Goal: Task Accomplishment & Management: Complete application form

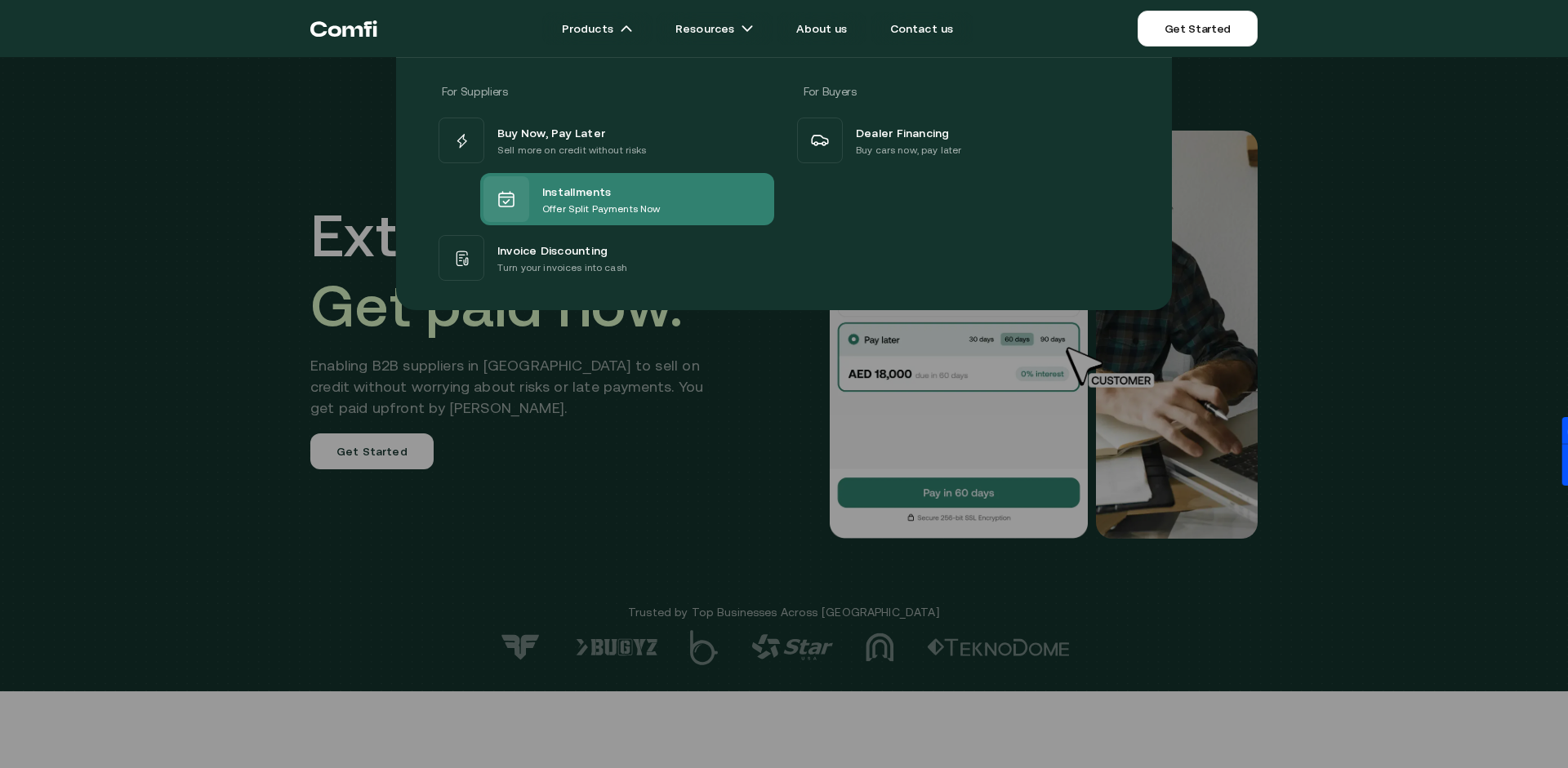
click at [578, 202] on p "Offer Split Payments Now" at bounding box center [601, 208] width 118 height 16
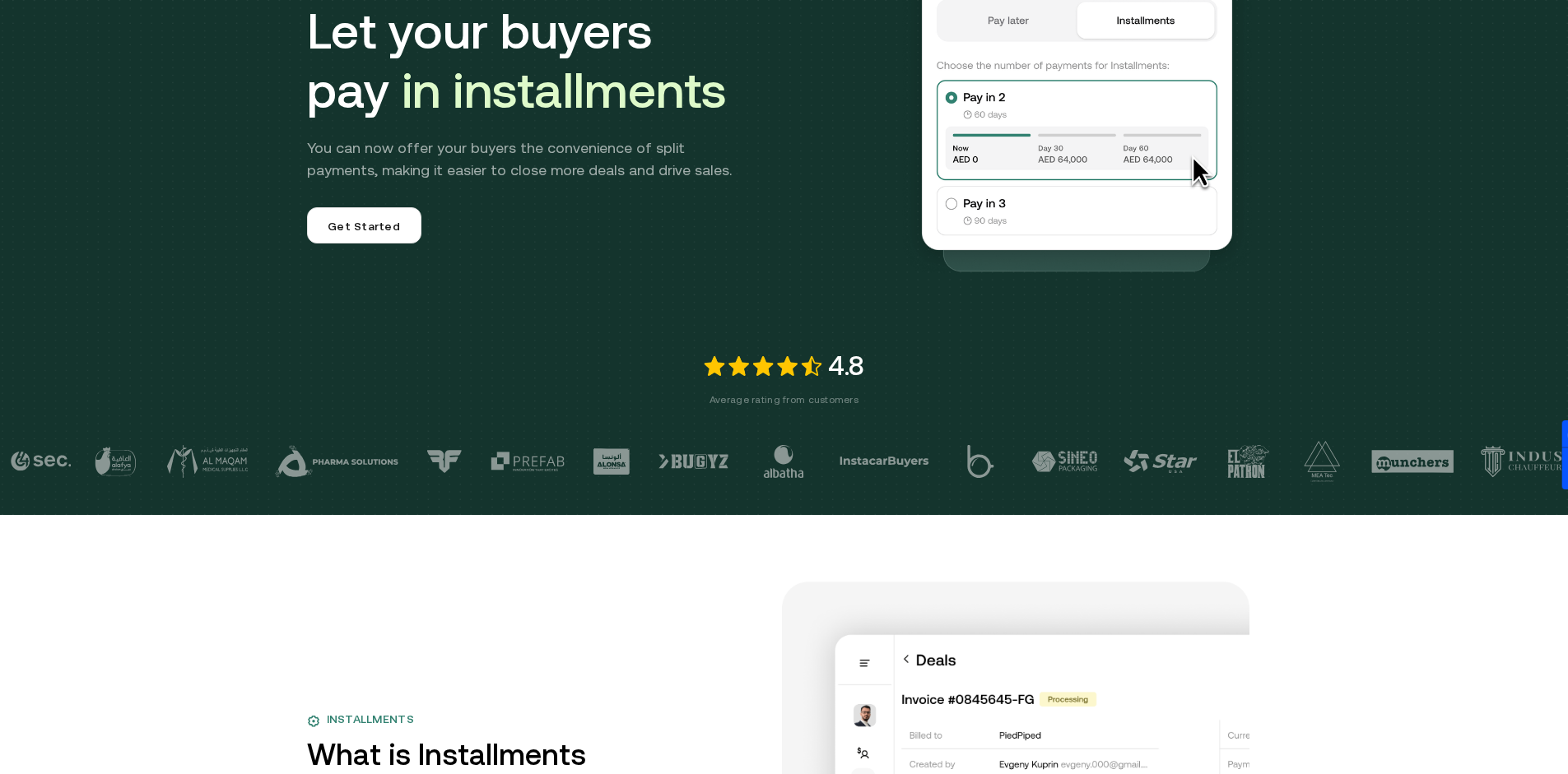
scroll to position [198, 0]
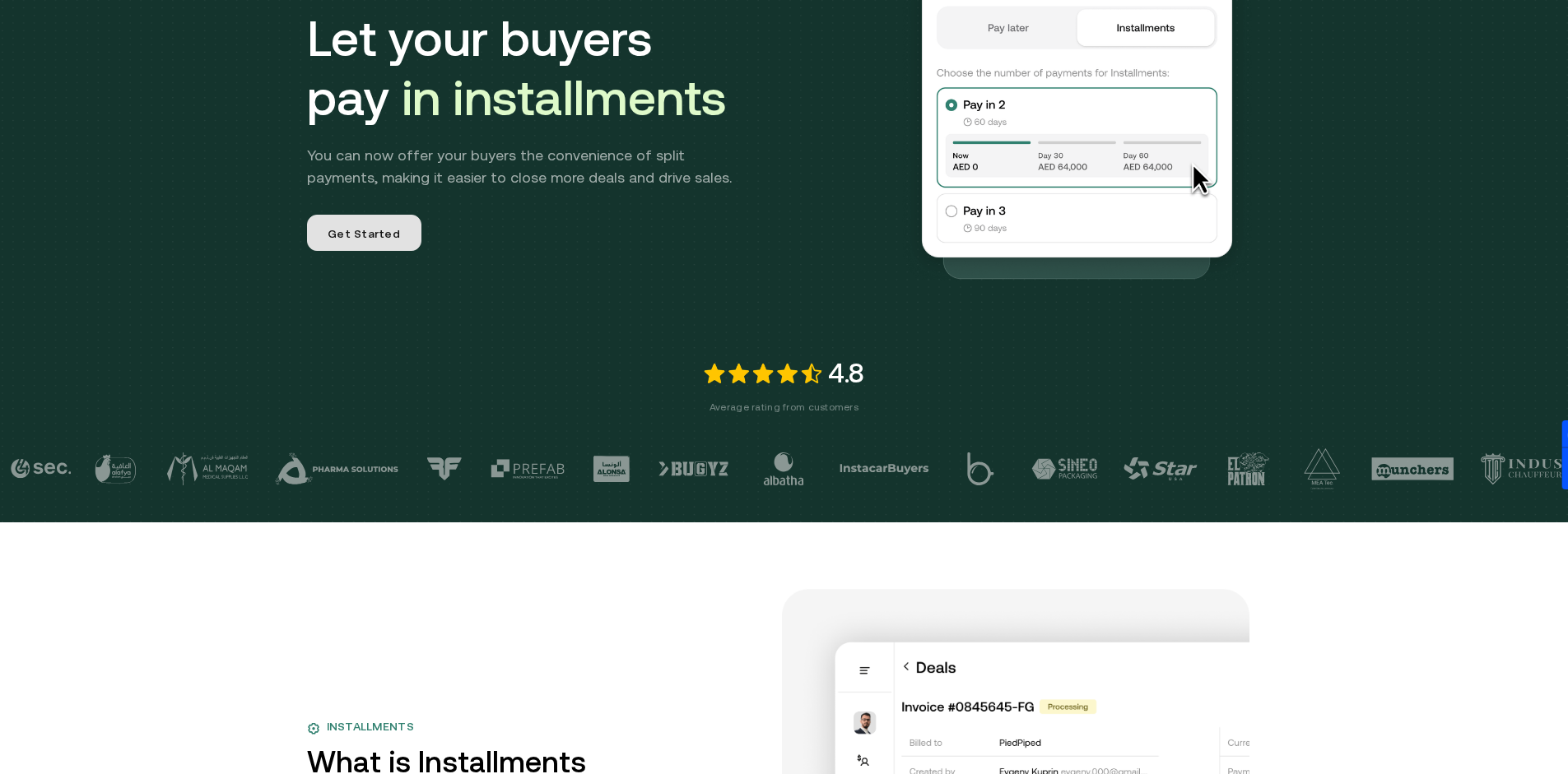
click at [375, 235] on span "Get Started" at bounding box center [364, 235] width 72 height 20
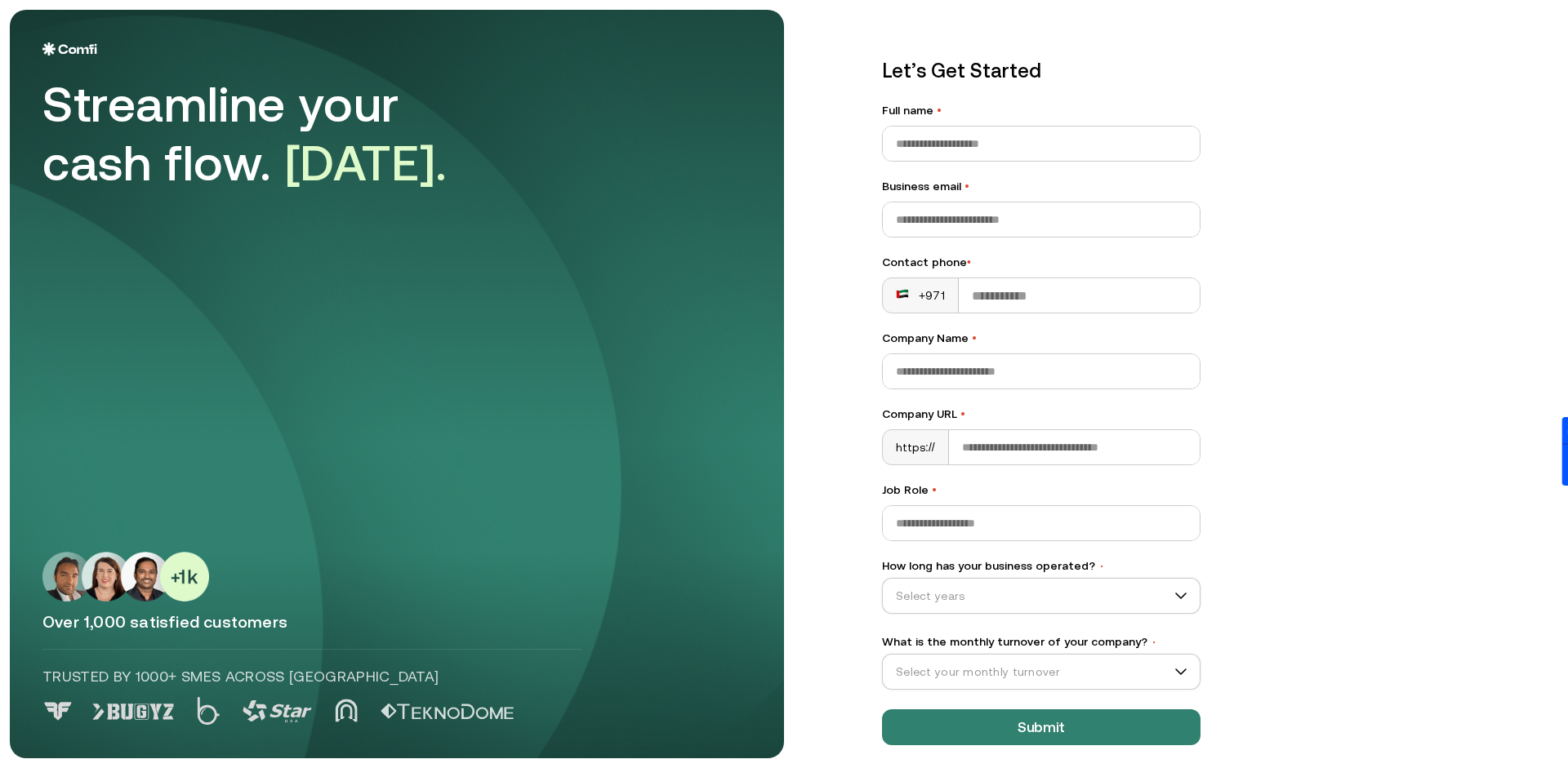
scroll to position [22, 0]
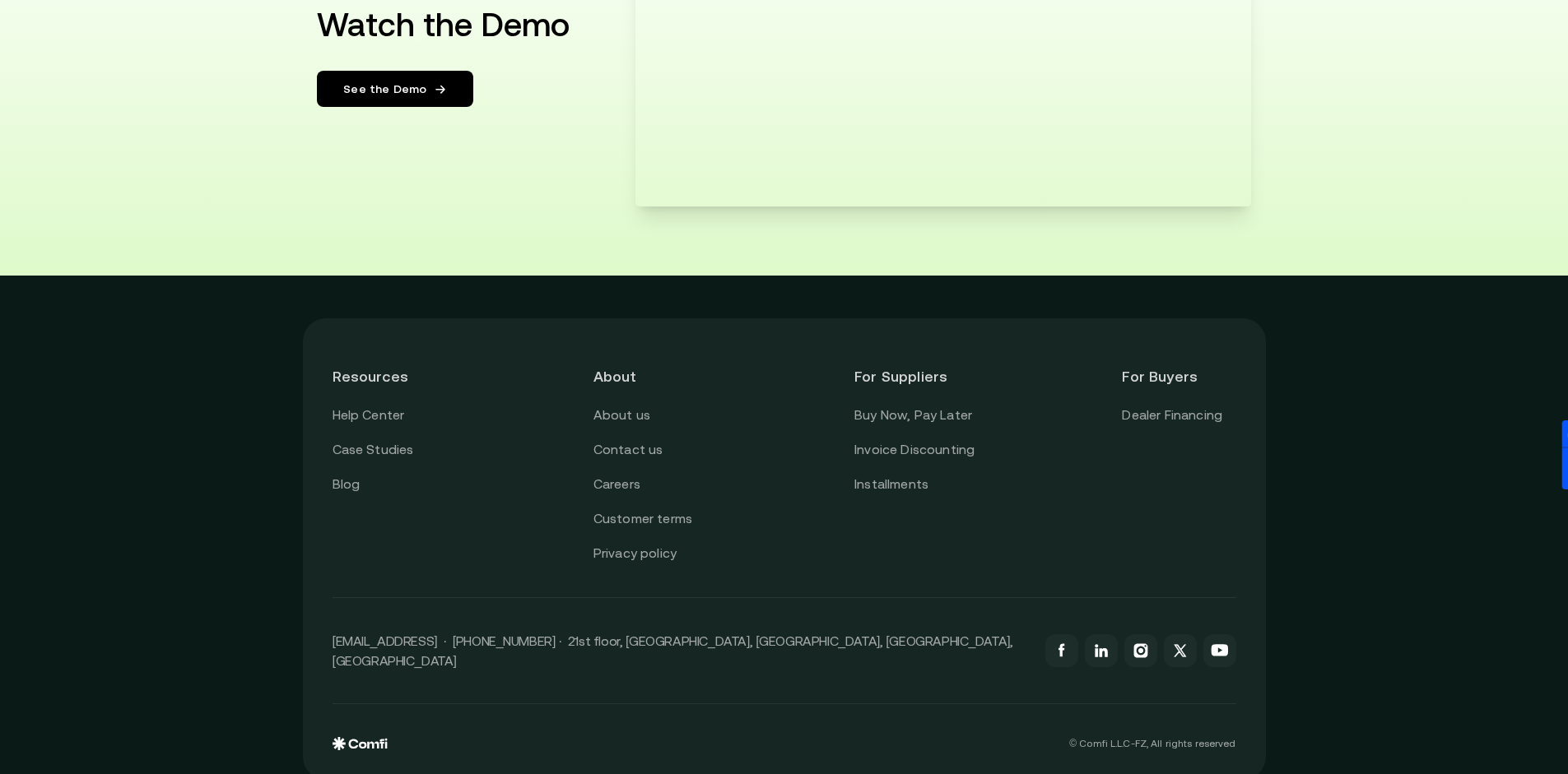
scroll to position [3076, 0]
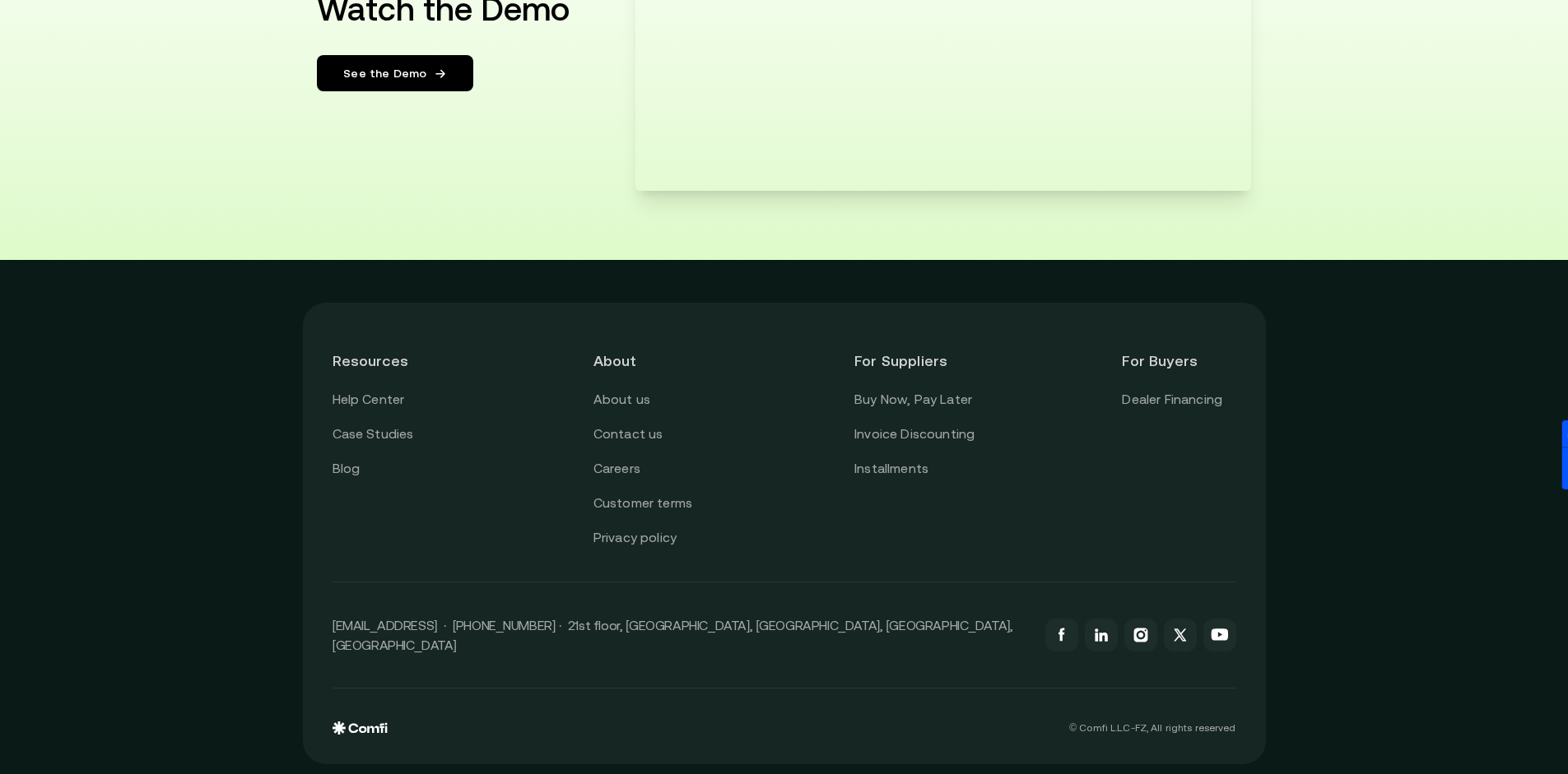
click at [515, 337] on div "Resources Help Center Case Studies Blog About About us Contact us Careers Custo…" at bounding box center [784, 440] width 903 height 216
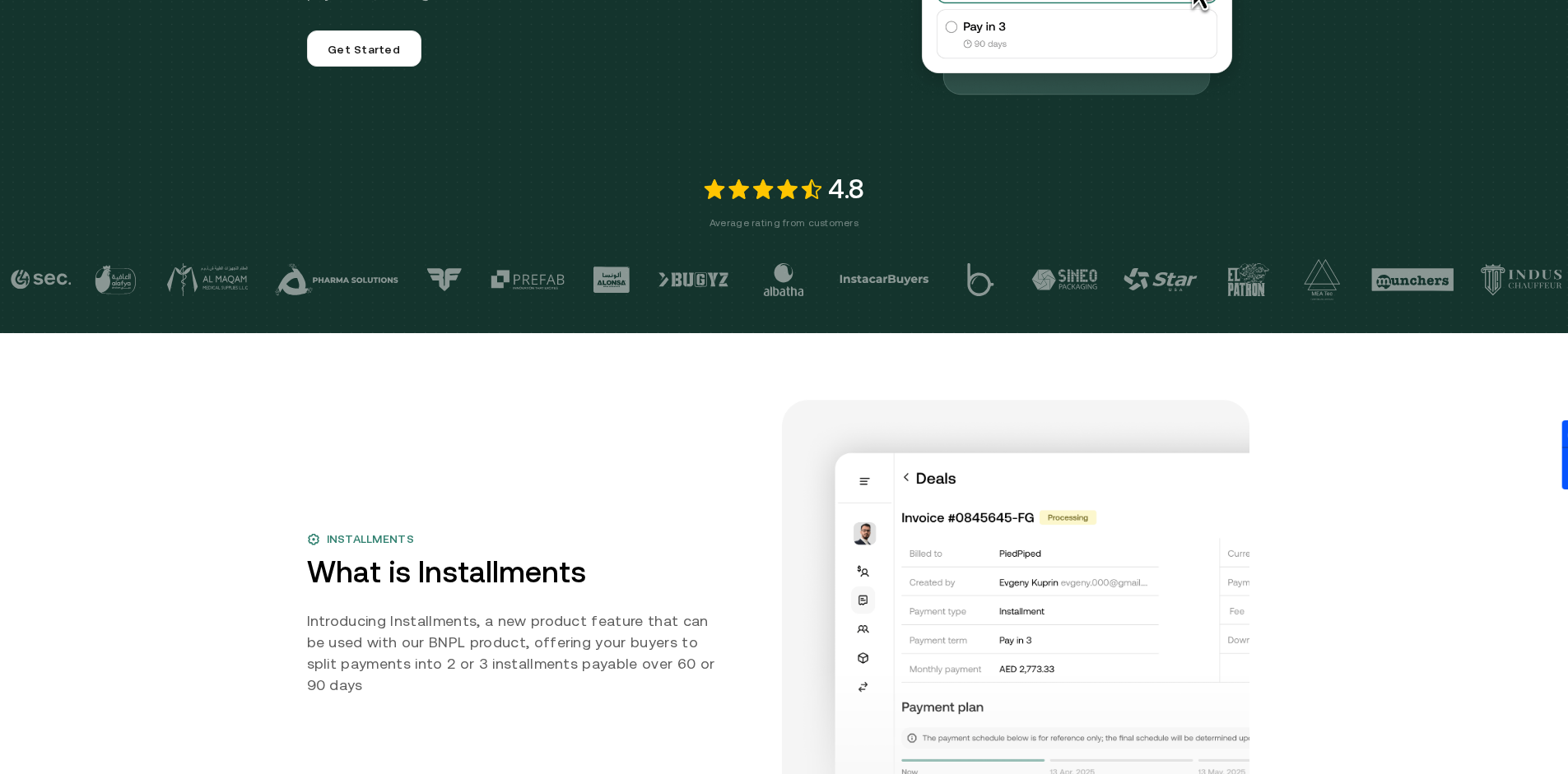
scroll to position [16, 0]
